Goal: Book appointment/travel/reservation

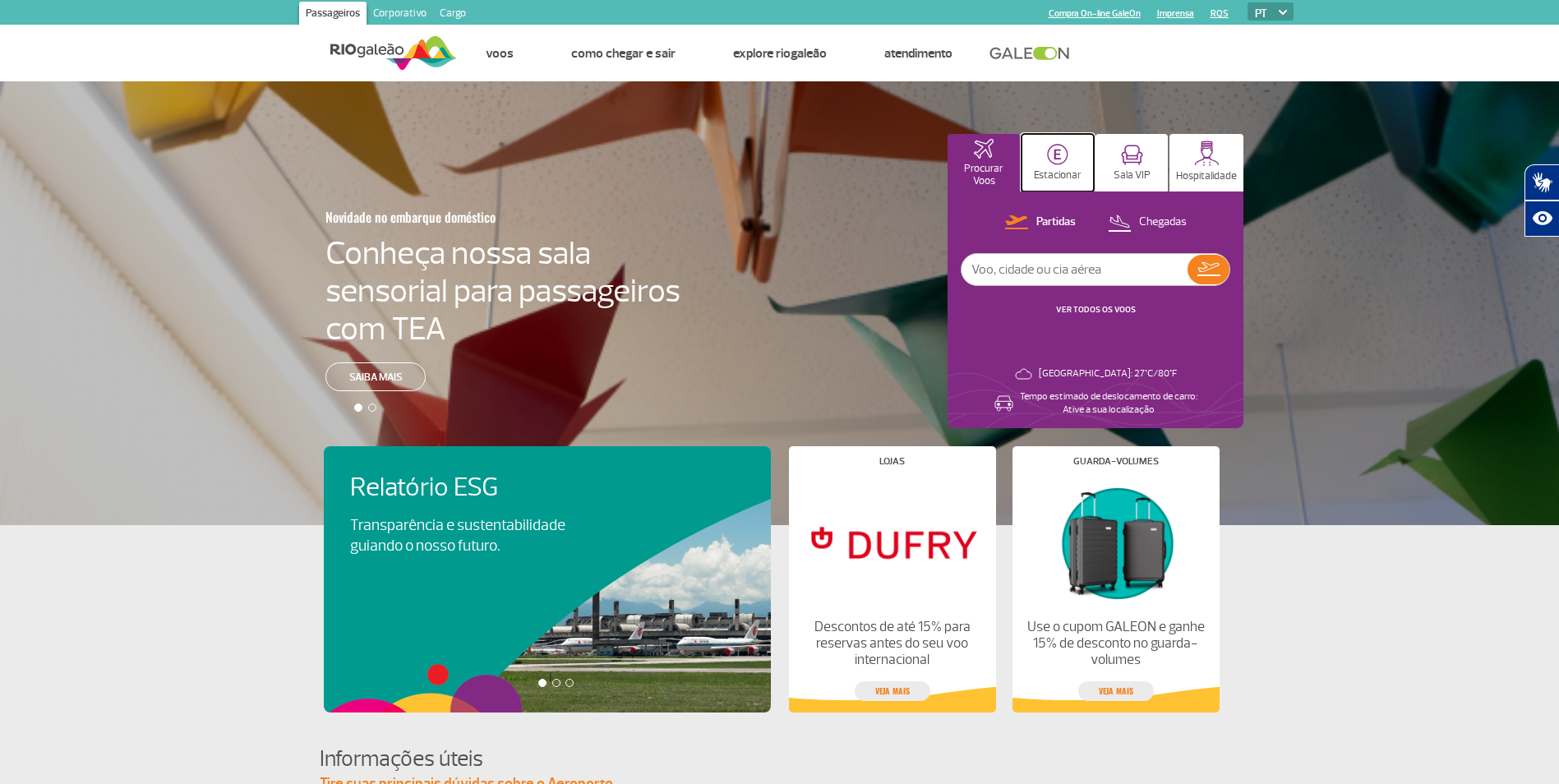
click at [1059, 161] on img at bounding box center [1057, 154] width 22 height 22
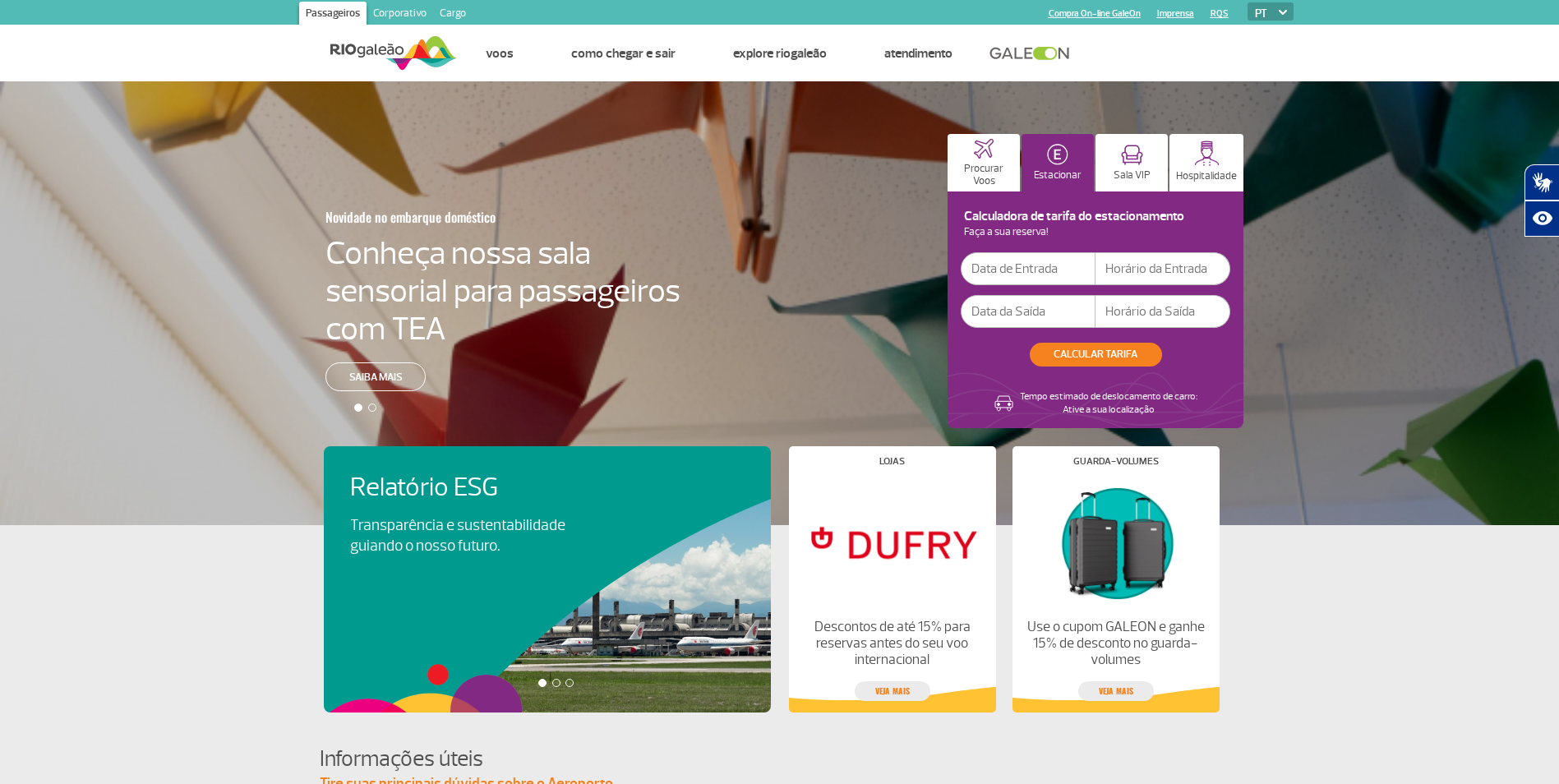
click at [1005, 269] on input "text" at bounding box center [1028, 269] width 135 height 33
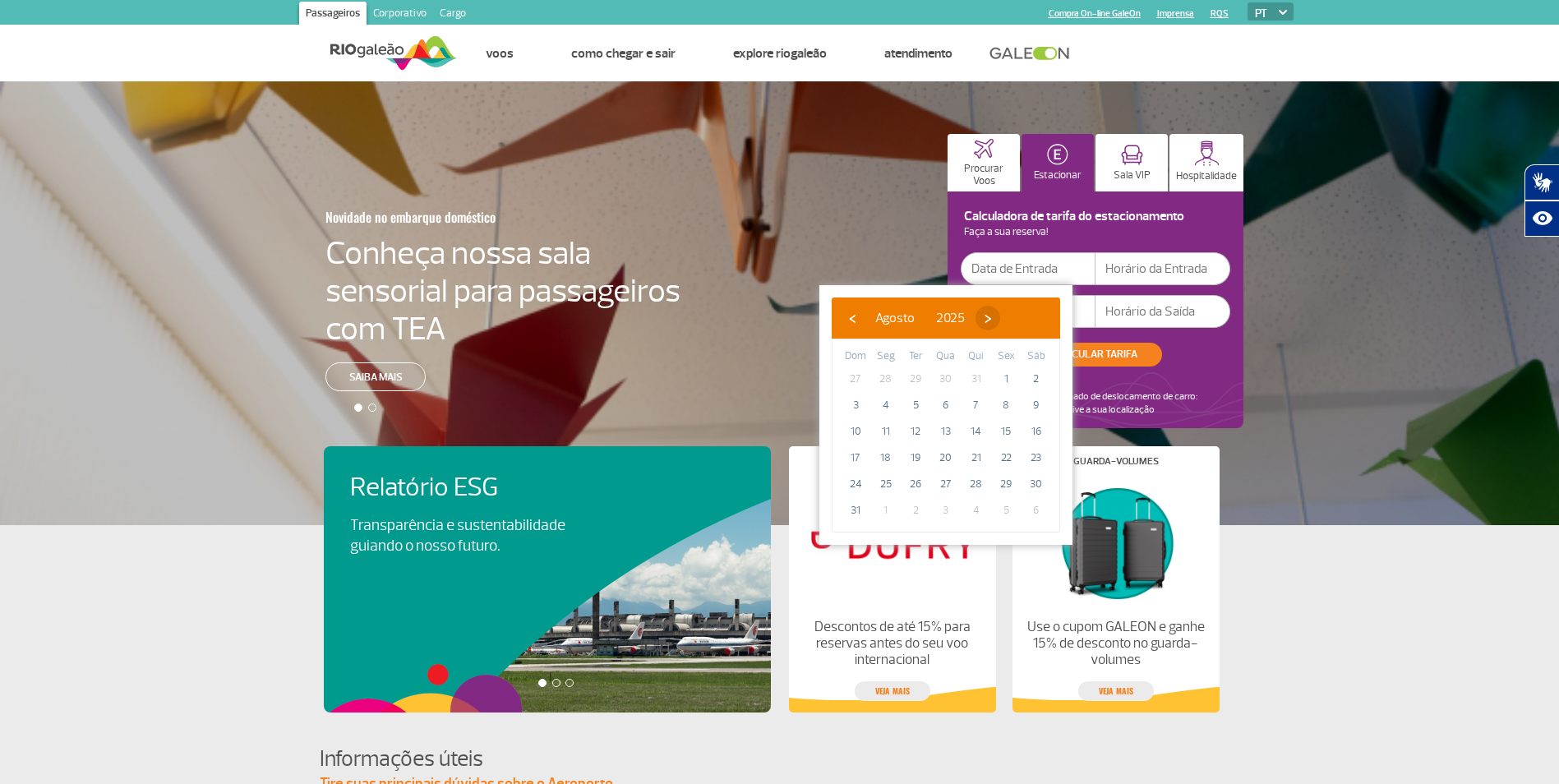
click at [1000, 319] on span "›" at bounding box center [987, 318] width 25 height 25
click at [974, 460] on span "25" at bounding box center [976, 458] width 26 height 26
type input "[DATE]"
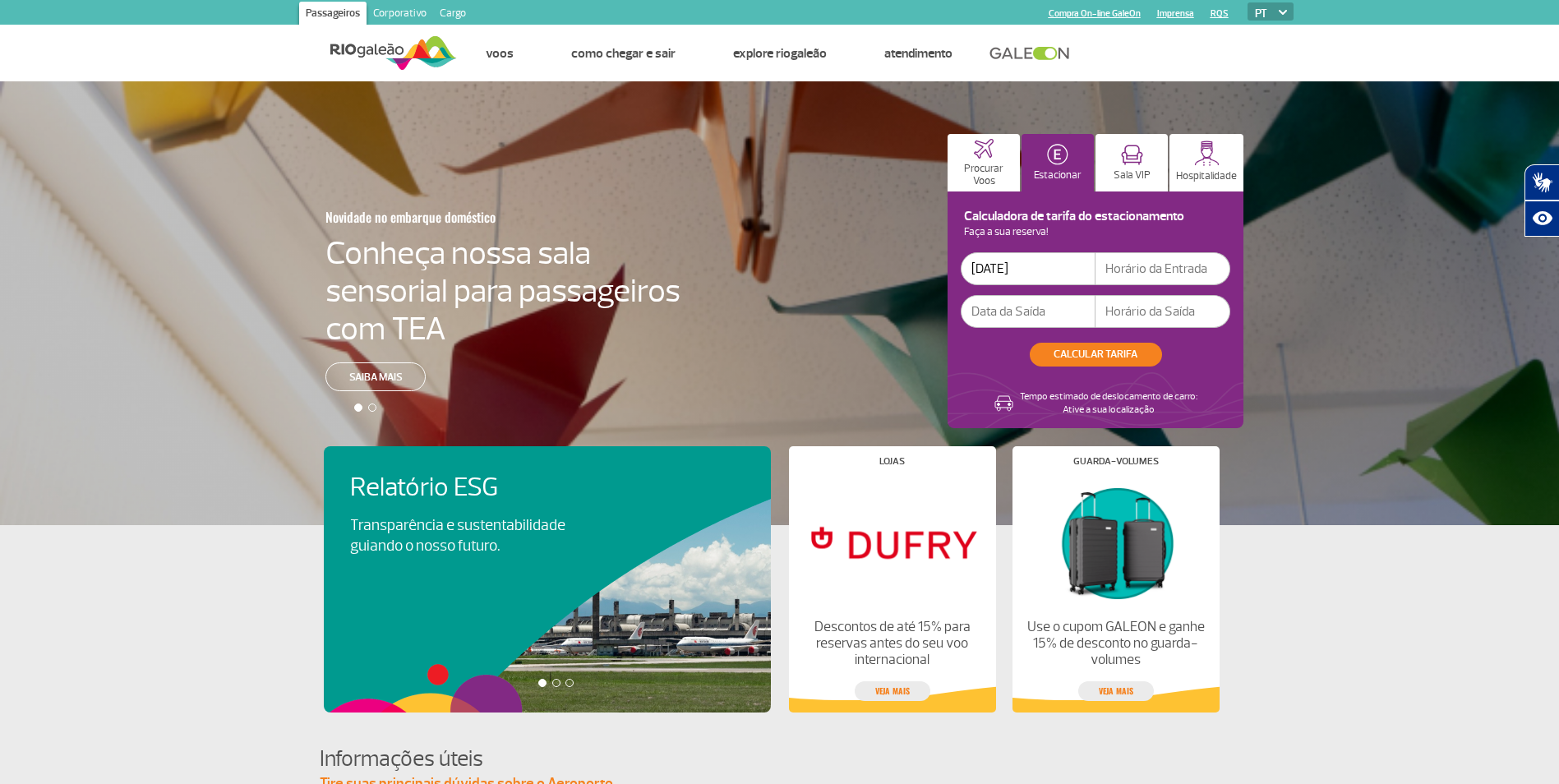
click at [1158, 262] on input "text" at bounding box center [1163, 269] width 135 height 33
type input "7"
type input "6"
type input "06:30"
click at [1020, 314] on input "text" at bounding box center [1028, 312] width 135 height 33
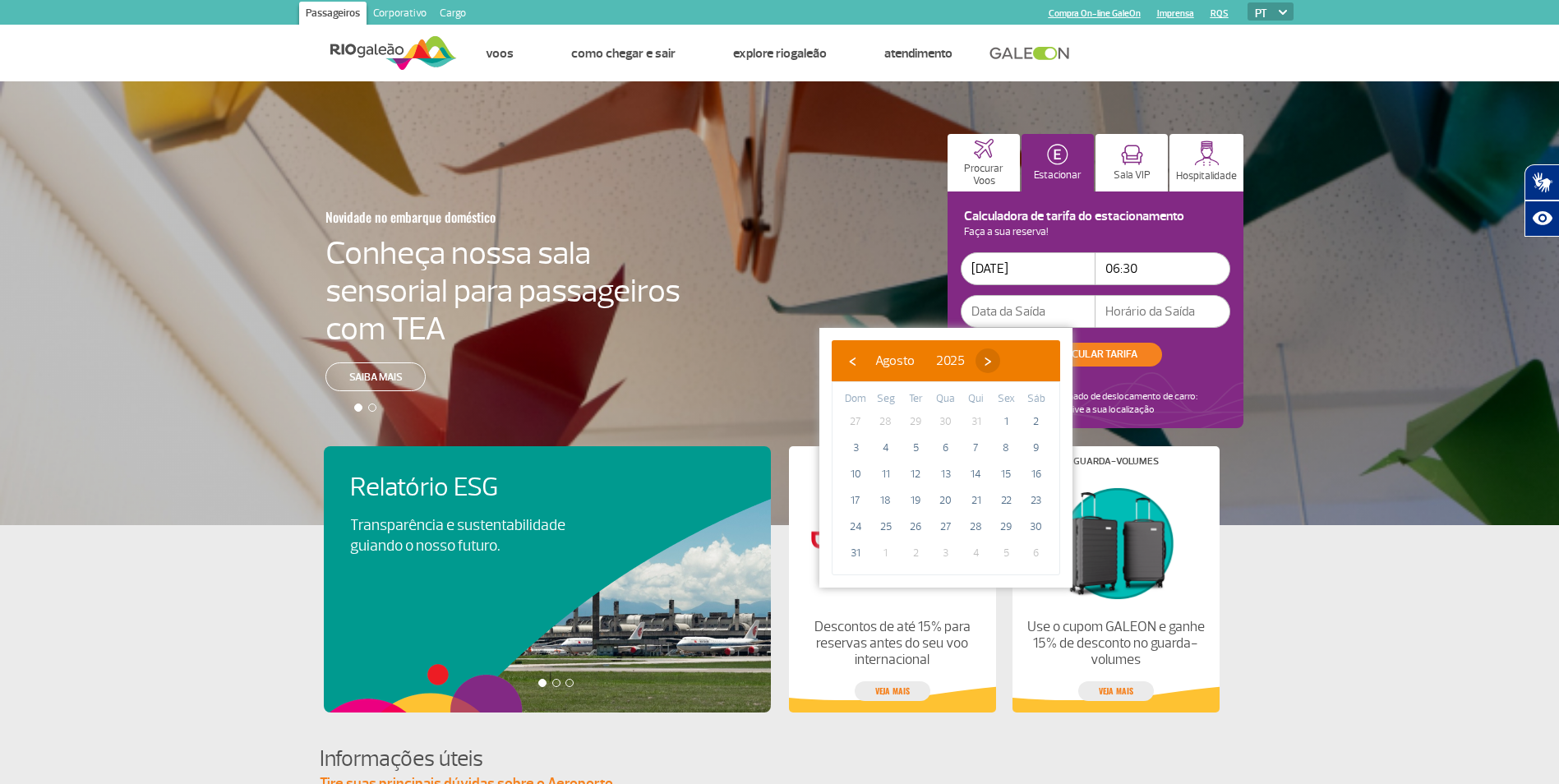
click at [1000, 361] on span "›" at bounding box center [987, 360] width 25 height 25
click at [853, 527] on span "28" at bounding box center [855, 527] width 26 height 26
type input "[DATE]"
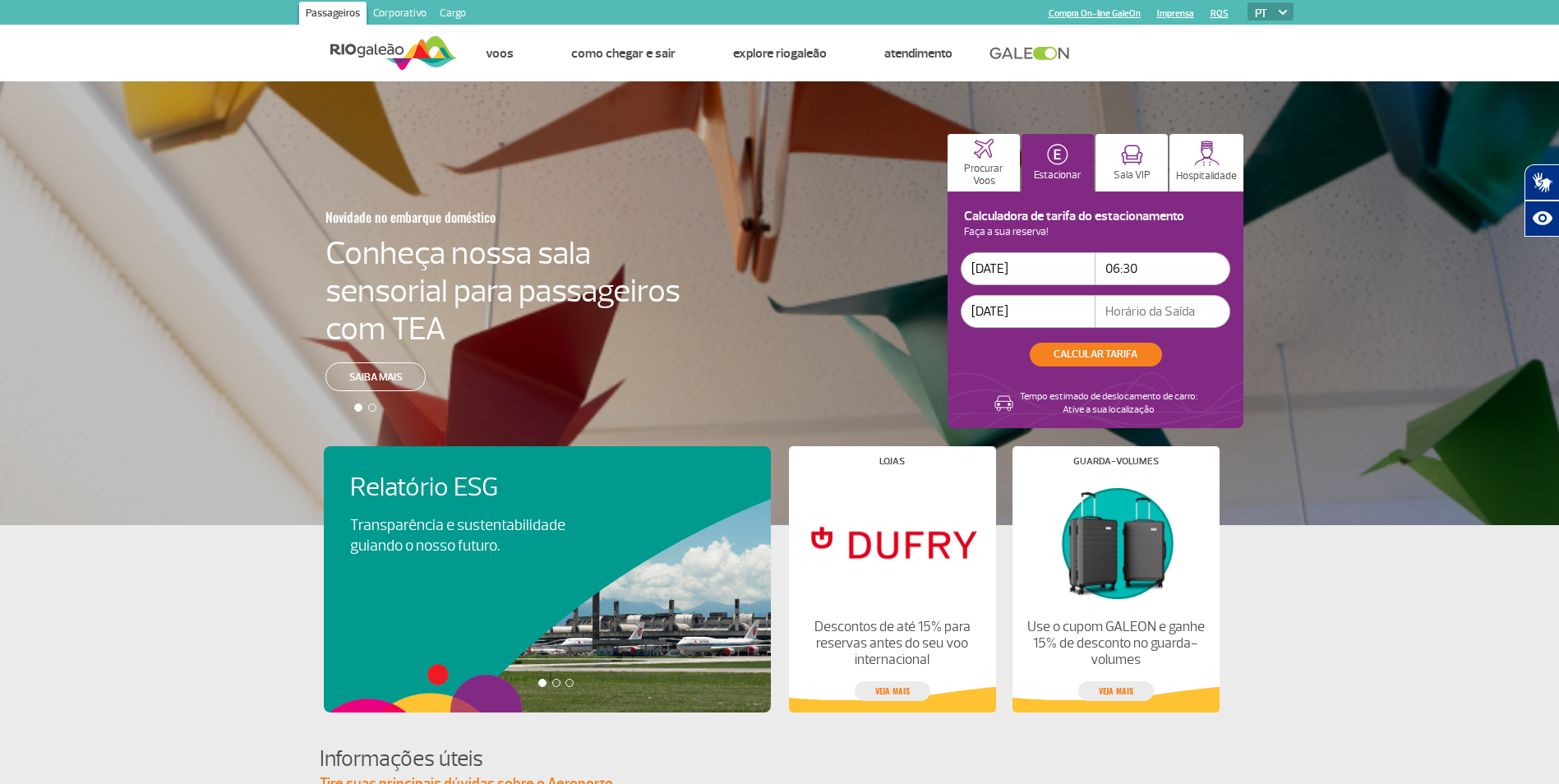
click at [1131, 311] on input "text" at bounding box center [1163, 312] width 135 height 33
type input "17:00"
click at [1098, 350] on button "CALCULAR TARIFA" at bounding box center [1095, 355] width 132 height 24
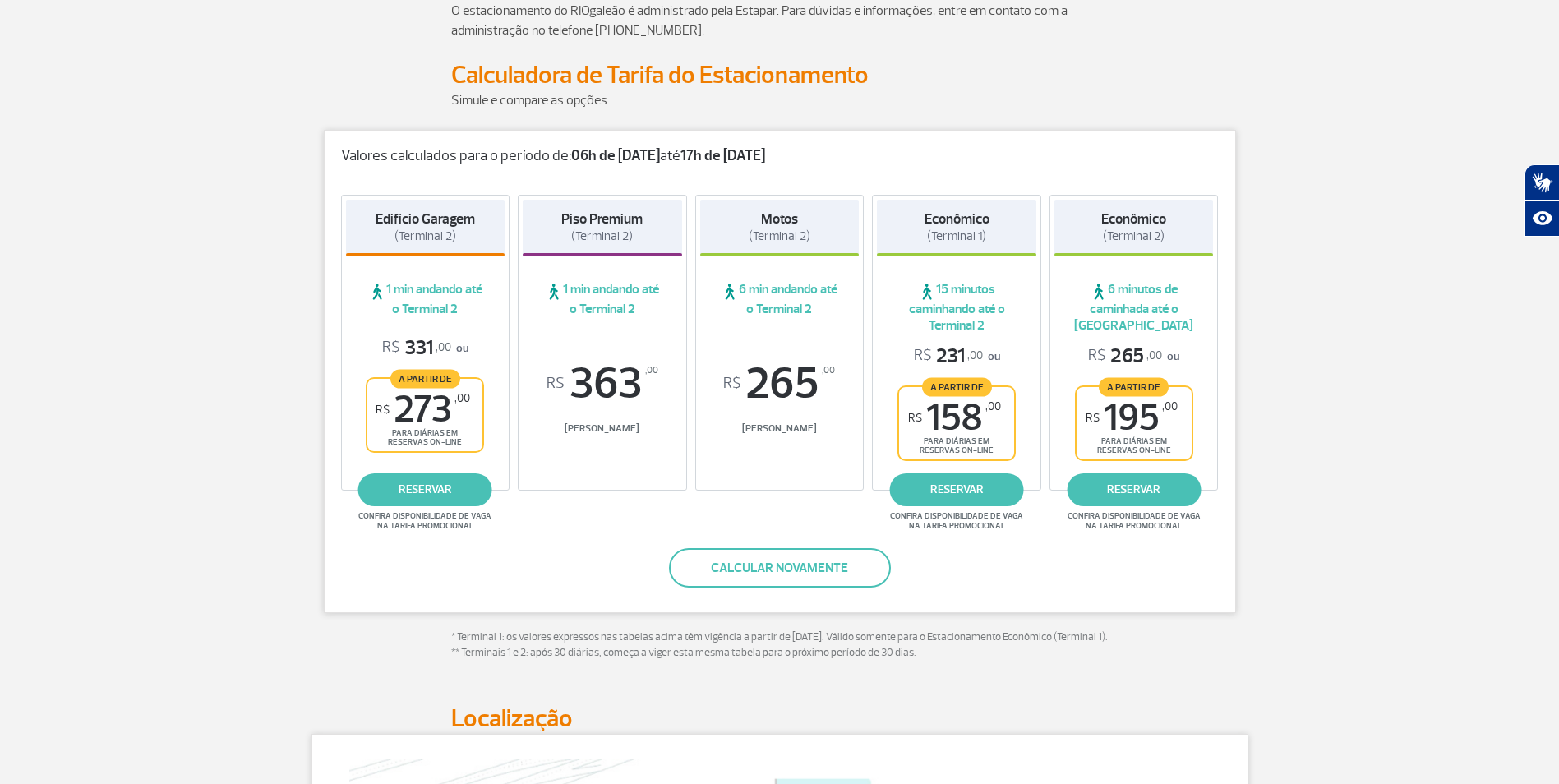
scroll to position [164, 0]
click at [956, 488] on link "reservar" at bounding box center [956, 490] width 134 height 33
